Goal: Information Seeking & Learning: Learn about a topic

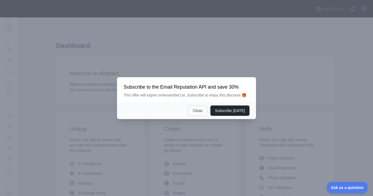
click at [205, 112] on button "Close" at bounding box center [197, 110] width 19 height 10
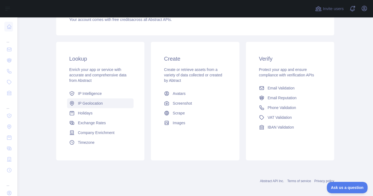
scroll to position [75, 0]
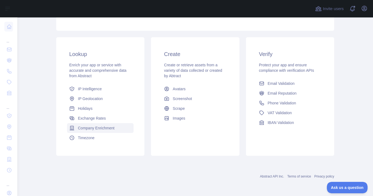
click at [107, 129] on span "Company Enrichment" at bounding box center [96, 127] width 37 height 5
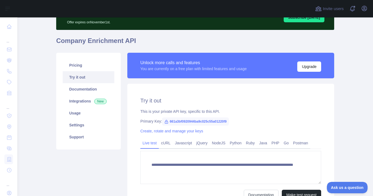
scroll to position [32, 0]
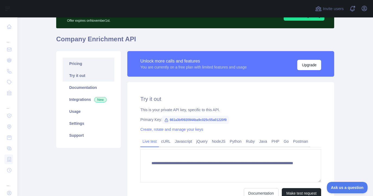
click at [83, 65] on link "Pricing" at bounding box center [89, 64] width 52 height 12
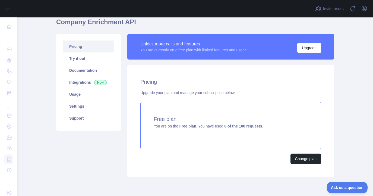
scroll to position [59, 0]
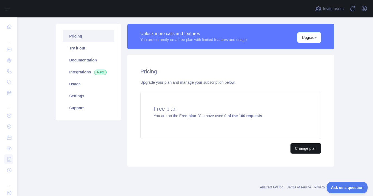
click at [304, 150] on button "Change plan" at bounding box center [306, 148] width 31 height 10
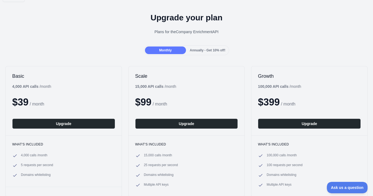
scroll to position [5, 0]
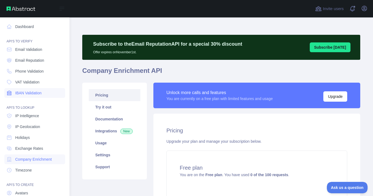
click at [20, 93] on span "IBAN Validation" at bounding box center [28, 92] width 26 height 5
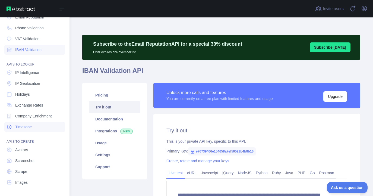
scroll to position [43, 0]
click at [23, 10] on img at bounding box center [21, 9] width 29 height 4
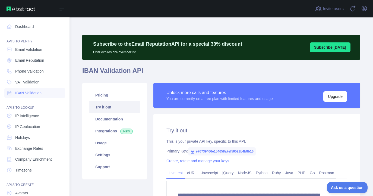
scroll to position [0, 0]
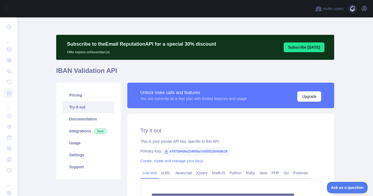
click at [354, 9] on span at bounding box center [354, 8] width 11 height 17
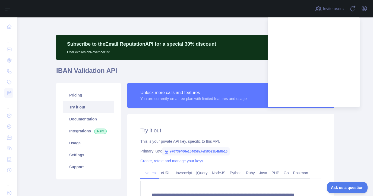
click at [242, 75] on h1 "IBAN Validation API" at bounding box center [195, 72] width 278 height 13
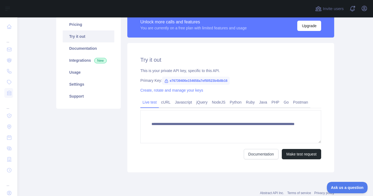
scroll to position [73, 0]
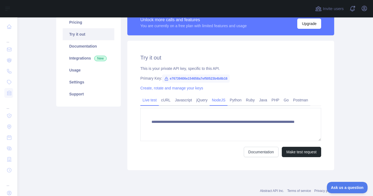
click at [221, 100] on link "NodeJS" at bounding box center [219, 100] width 18 height 9
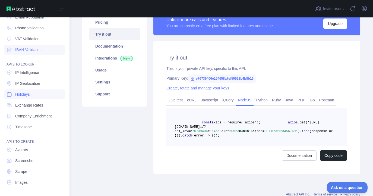
scroll to position [43, 0]
click at [21, 117] on span "Company Enrichment" at bounding box center [33, 115] width 37 height 5
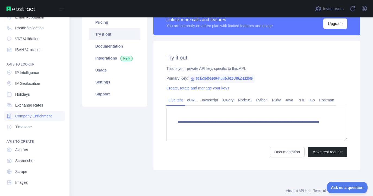
scroll to position [24, 0]
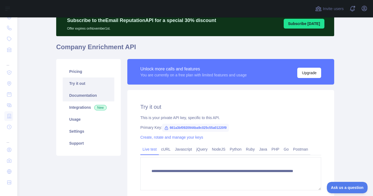
click at [84, 94] on link "Documentation" at bounding box center [89, 95] width 52 height 12
